Goal: Task Accomplishment & Management: Manage account settings

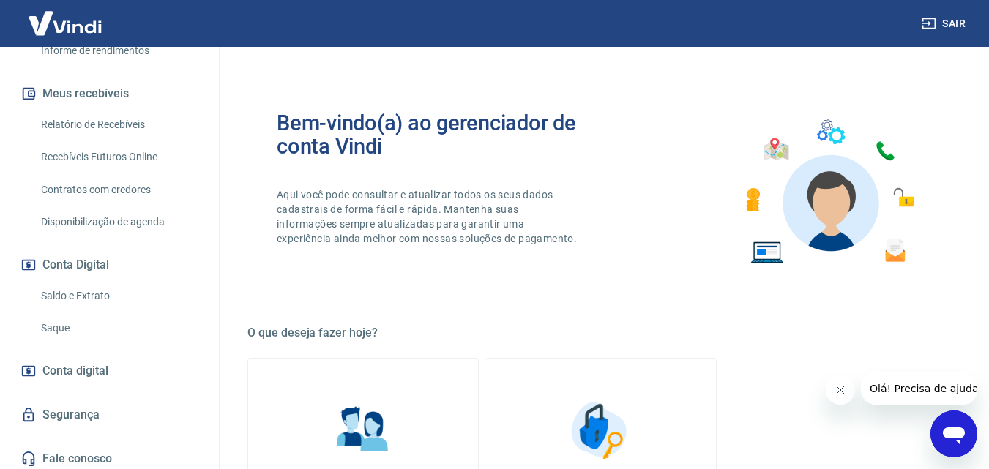
scroll to position [310, 0]
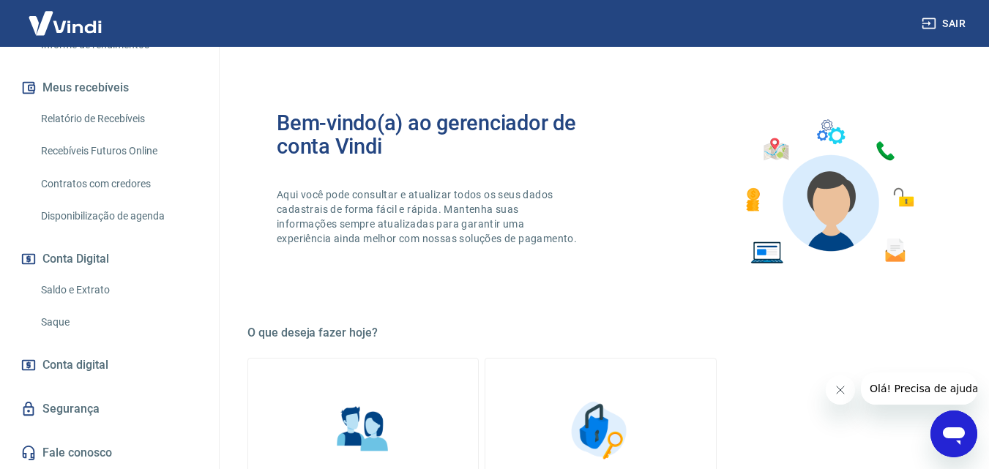
click at [77, 328] on link "Saque" at bounding box center [118, 322] width 166 height 30
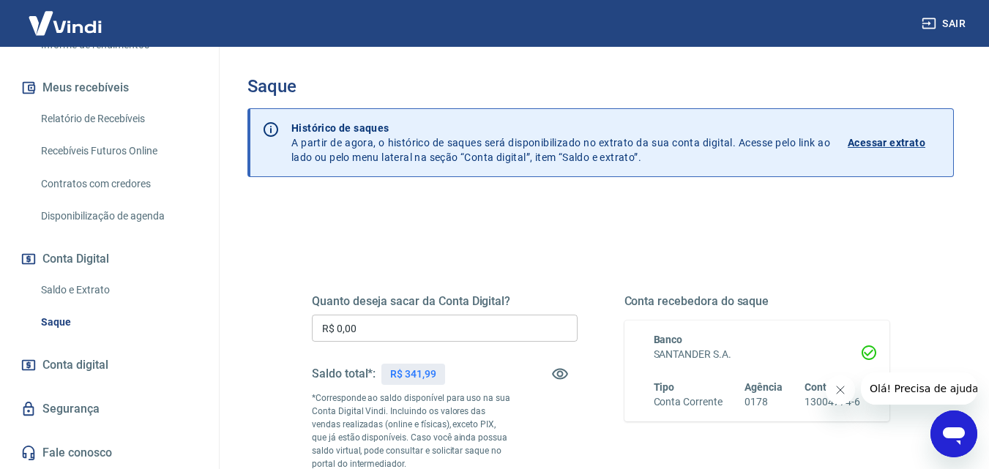
click at [122, 285] on link "Saldo e Extrato" at bounding box center [118, 290] width 166 height 30
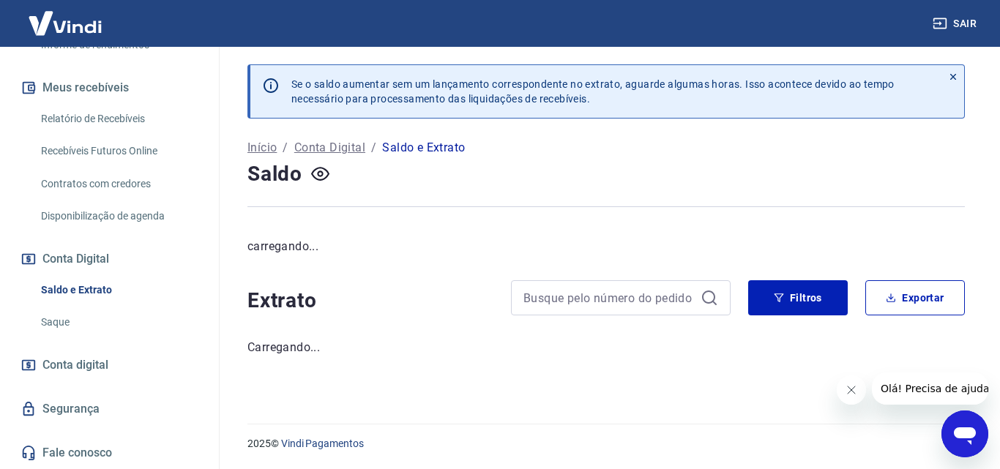
click at [101, 323] on link "Saque" at bounding box center [118, 322] width 166 height 30
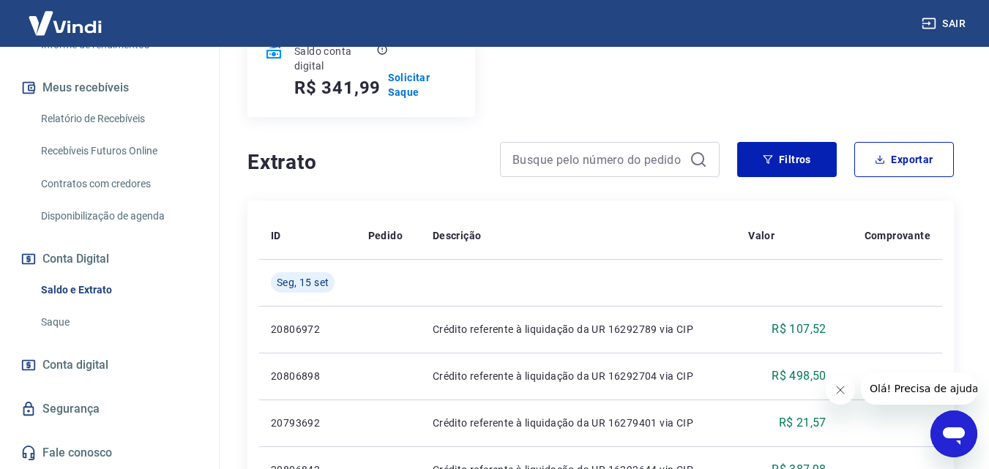
scroll to position [187, 0]
